Goal: Use online tool/utility: Utilize a website feature to perform a specific function

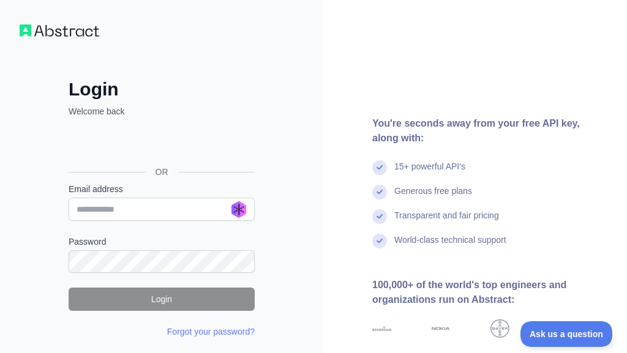
click at [143, 146] on div "Sign in with Google. Opens in new tab" at bounding box center [161, 144] width 184 height 27
click at [148, 336] on div "Forgot your password?" at bounding box center [162, 332] width 186 height 12
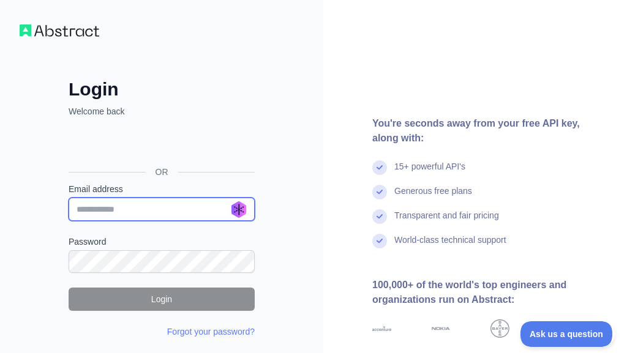
click at [164, 209] on input "Email address" at bounding box center [162, 209] width 186 height 23
type input "**********"
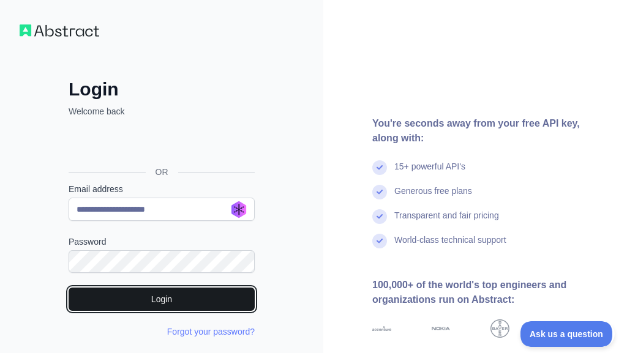
click at [156, 298] on button "Login" at bounding box center [162, 299] width 186 height 23
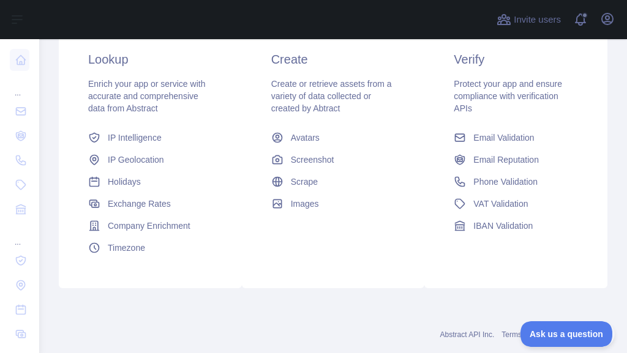
scroll to position [235, 0]
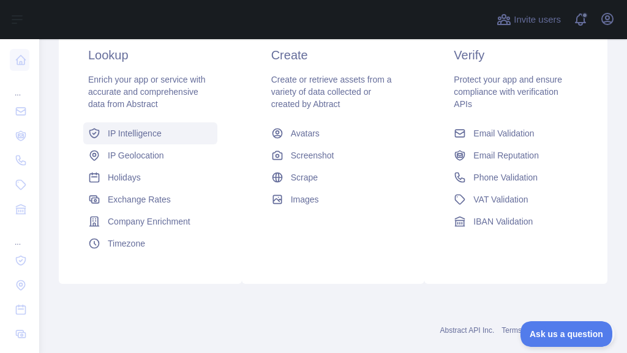
click at [154, 130] on span "IP Intelligence" at bounding box center [135, 133] width 54 height 12
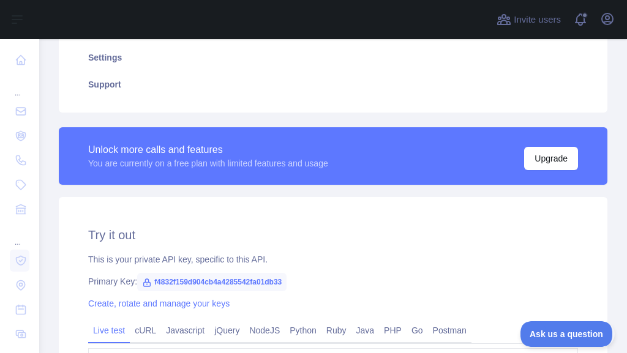
scroll to position [228, 0]
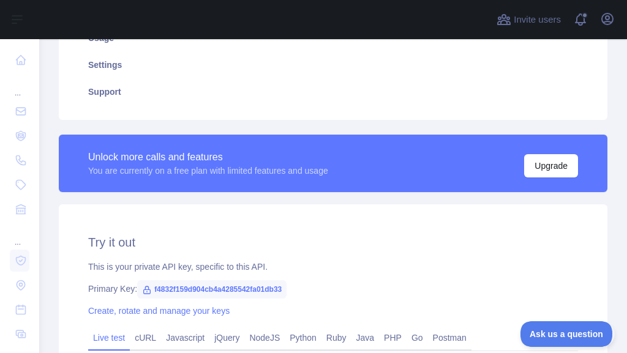
type textarea "**********"
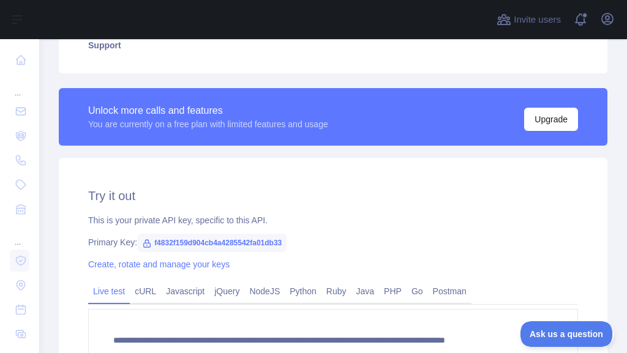
scroll to position [314, 0]
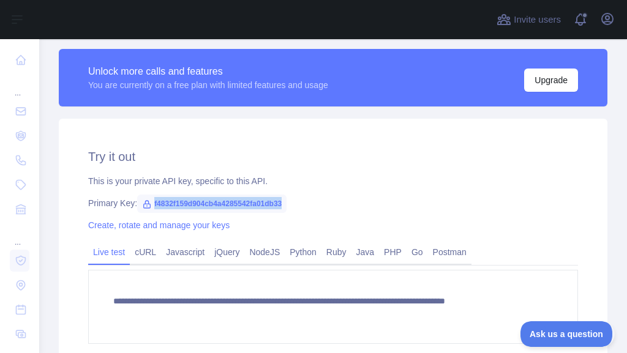
drag, startPoint x: 287, startPoint y: 205, endPoint x: 138, endPoint y: 200, distance: 149.5
click at [138, 200] on span "f4832f159d904cb4a4285542fa01db33" at bounding box center [211, 204] width 149 height 18
drag, startPoint x: 285, startPoint y: 202, endPoint x: 151, endPoint y: 200, distance: 134.2
click at [151, 200] on span "f4832f159d904cb4a4285542fa01db33" at bounding box center [211, 204] width 149 height 18
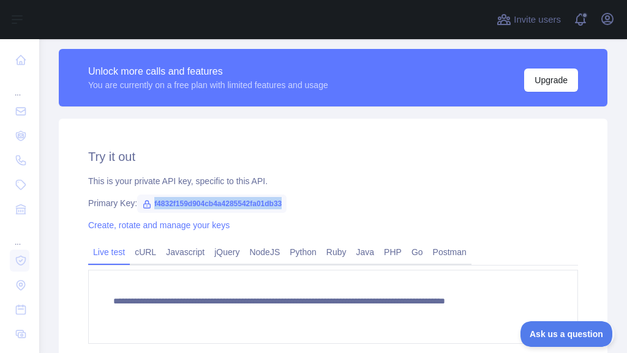
copy span "f4832f159d904cb4a4285542fa01db33"
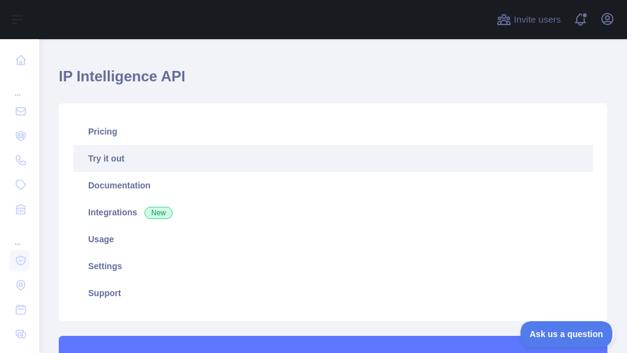
scroll to position [0, 0]
